Goal: Information Seeking & Learning: Learn about a topic

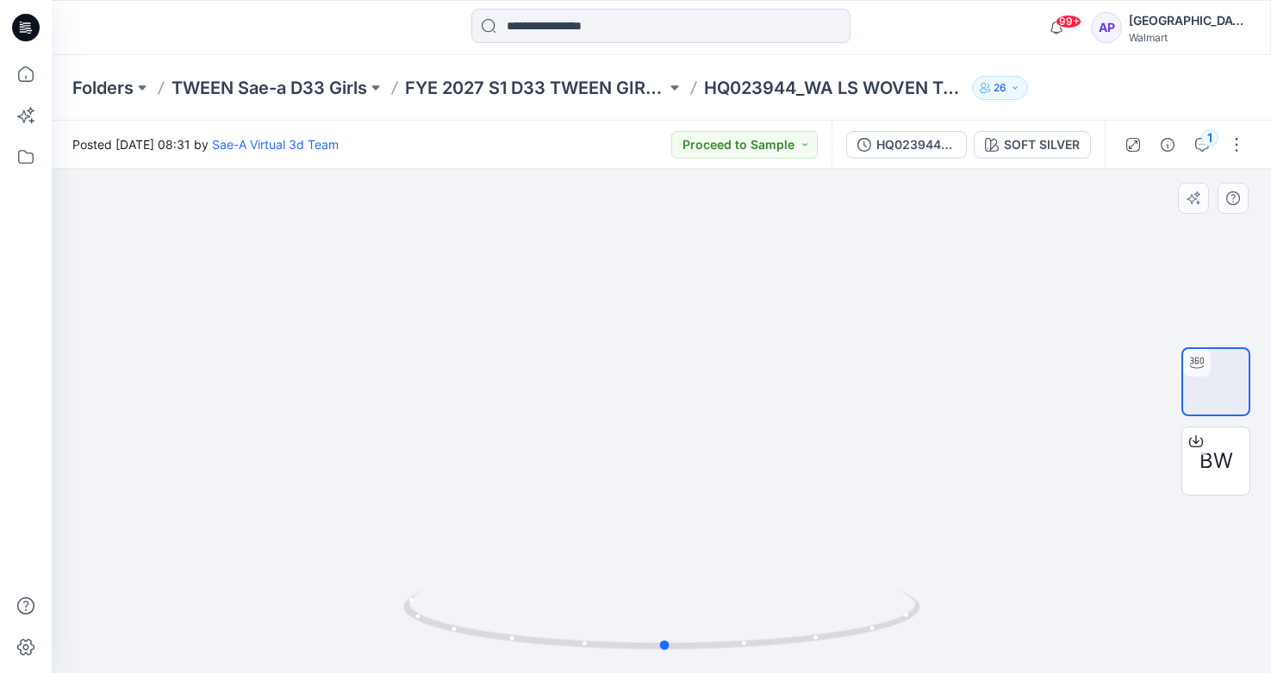
click at [219, 421] on div at bounding box center [662, 421] width 1220 height 504
